Goal: Information Seeking & Learning: Learn about a topic

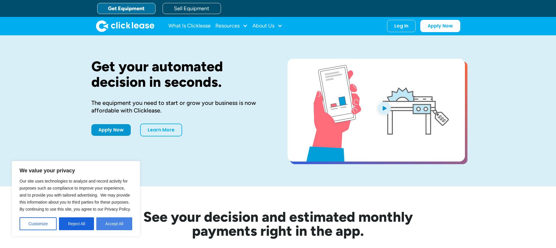
click at [115, 220] on button "Accept All" at bounding box center [114, 223] width 36 height 13
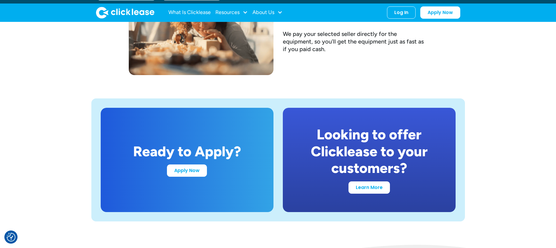
scroll to position [1077, 0]
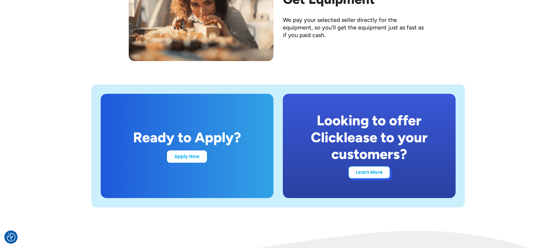
click at [368, 172] on link "Learn More" at bounding box center [368, 172] width 41 height 12
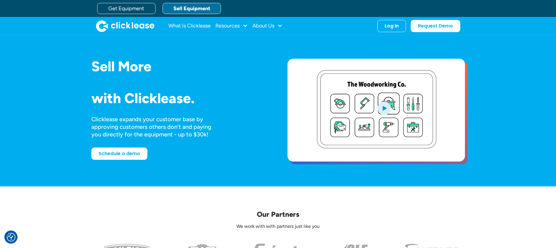
click at [120, 22] on img "home" at bounding box center [125, 26] width 58 height 12
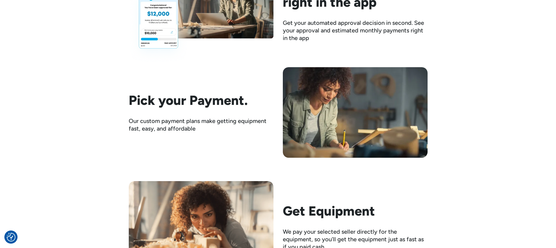
scroll to position [948, 0]
